Goal: Information Seeking & Learning: Learn about a topic

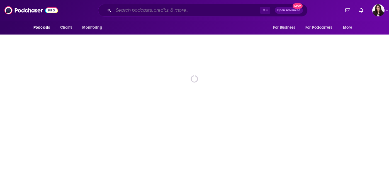
click at [166, 10] on input "Search podcasts, credits, & more..." at bounding box center [187, 10] width 147 height 9
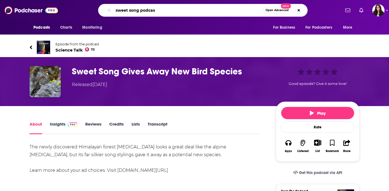
type input "sweet song podcast"
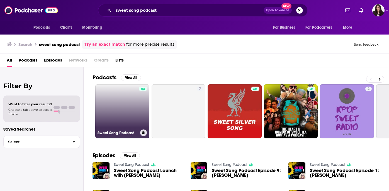
click at [127, 104] on link "Sweet Song Podcast" at bounding box center [122, 112] width 54 height 54
